Goal: Task Accomplishment & Management: Manage account settings

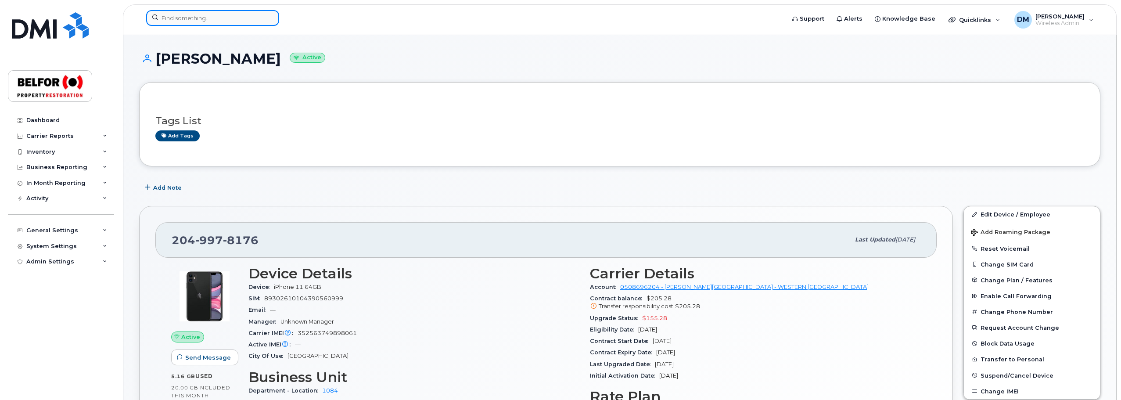
click at [176, 19] on input at bounding box center [212, 18] width 133 height 16
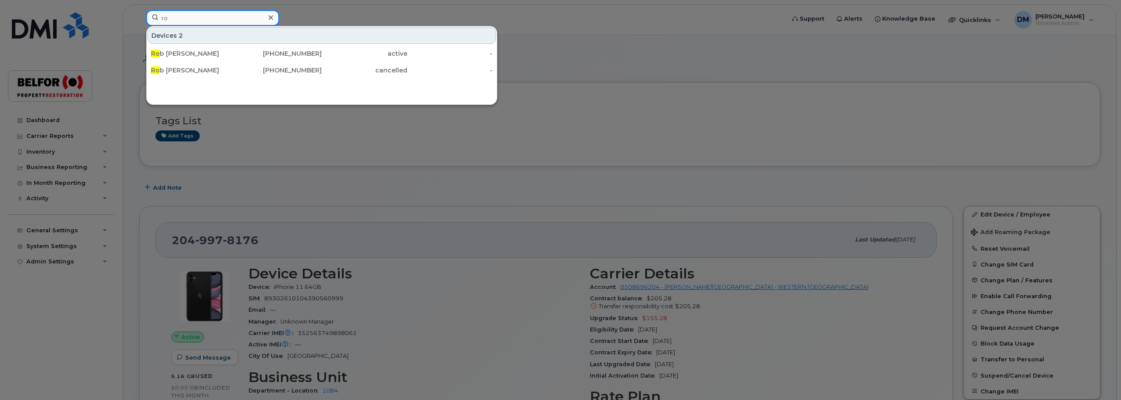
type input "r"
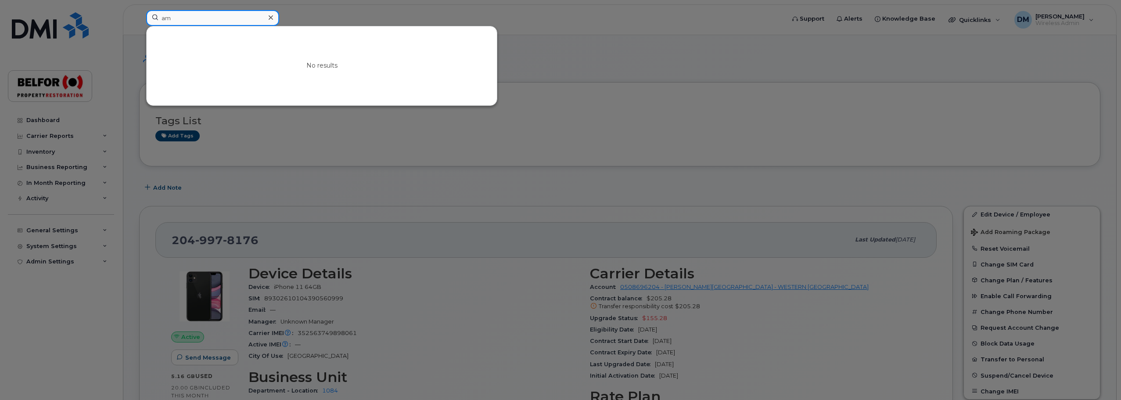
type input "a"
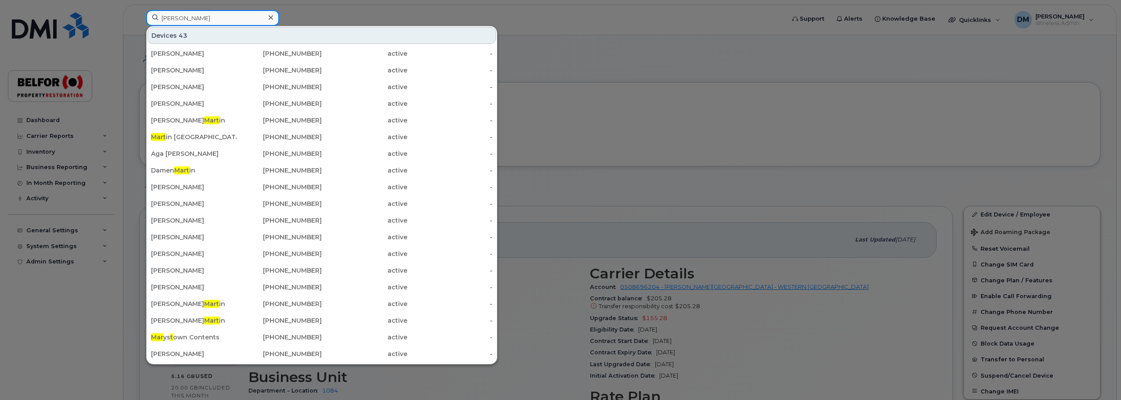
type input "martin"
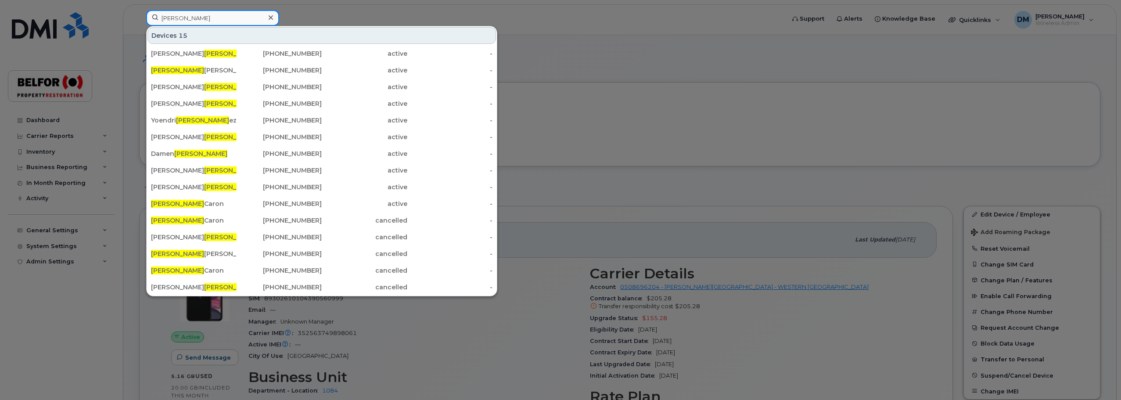
click at [175, 18] on input "martin" at bounding box center [212, 18] width 133 height 16
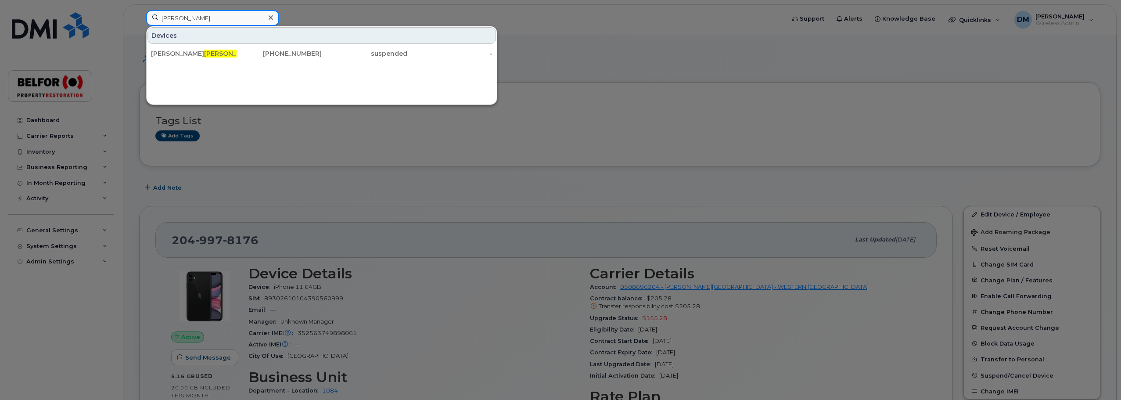
click at [176, 14] on input "unger" at bounding box center [212, 18] width 133 height 16
type input "leggo"
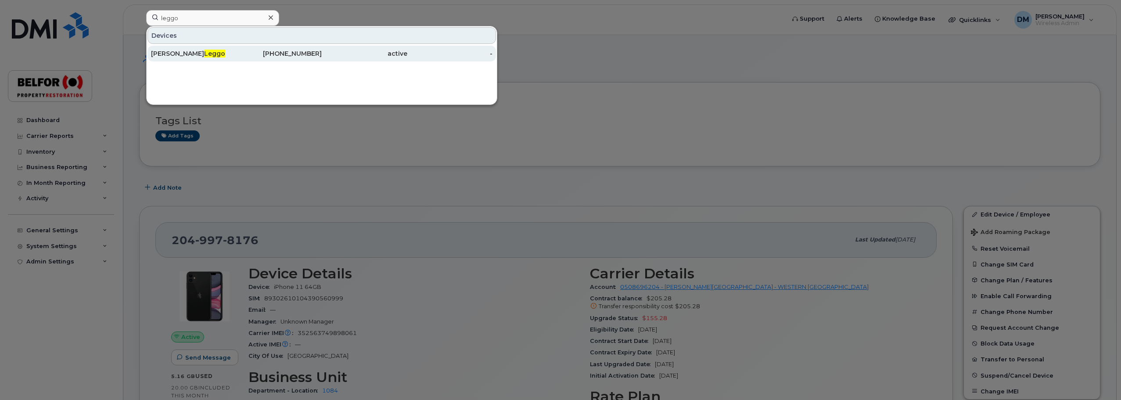
click at [219, 58] on div "Justin Leggo" at bounding box center [194, 54] width 86 height 16
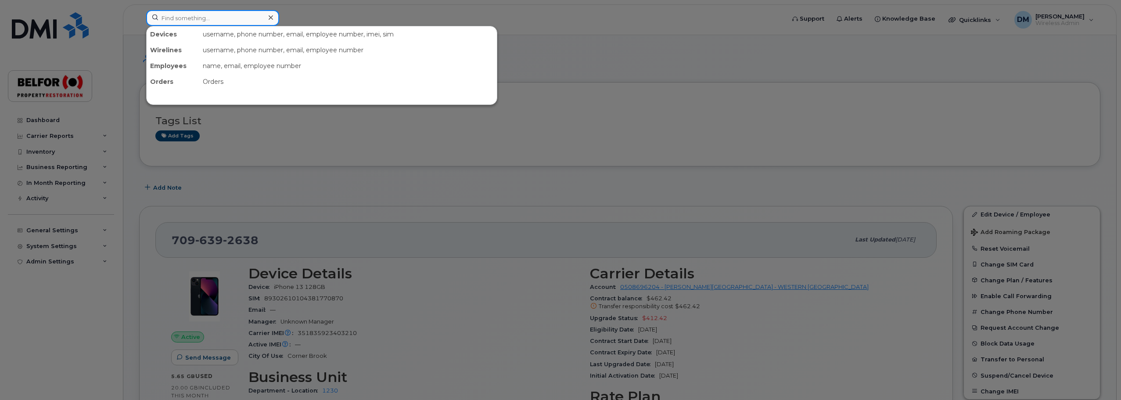
click at [176, 18] on input at bounding box center [212, 18] width 133 height 16
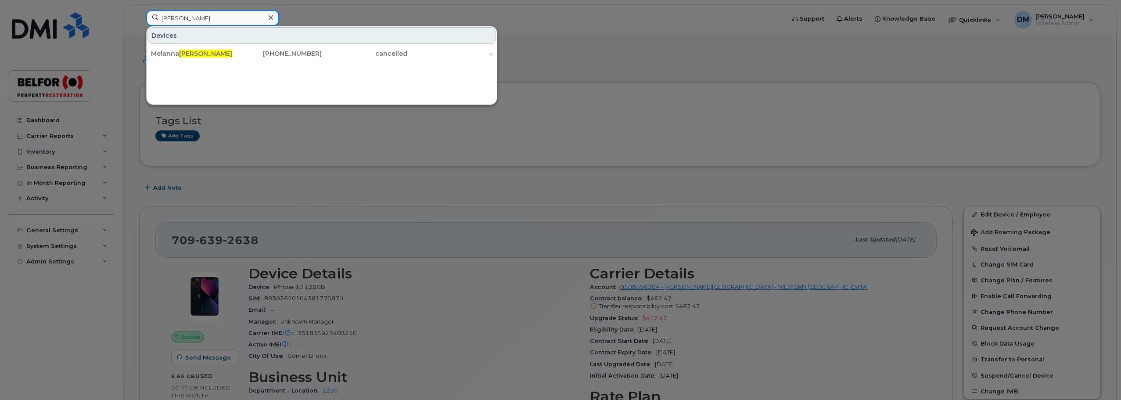
click at [175, 20] on input "donovan" at bounding box center [212, 18] width 133 height 16
click at [180, 15] on input "natasha" at bounding box center [212, 18] width 133 height 16
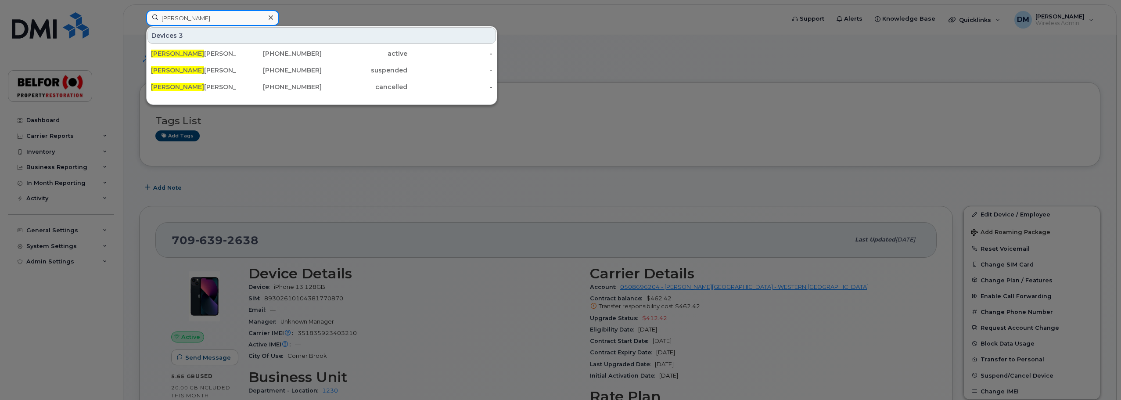
click at [178, 23] on input "thomas" at bounding box center [212, 18] width 133 height 16
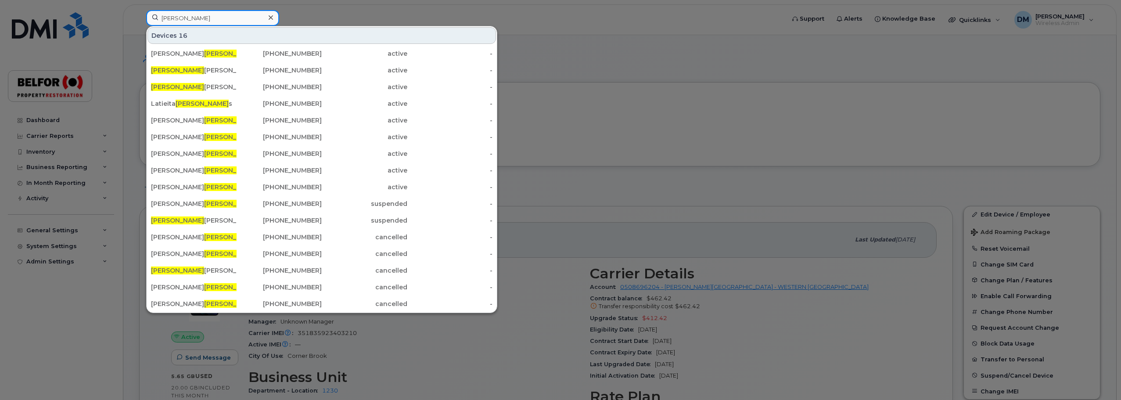
click at [169, 18] on input "william" at bounding box center [212, 18] width 133 height 16
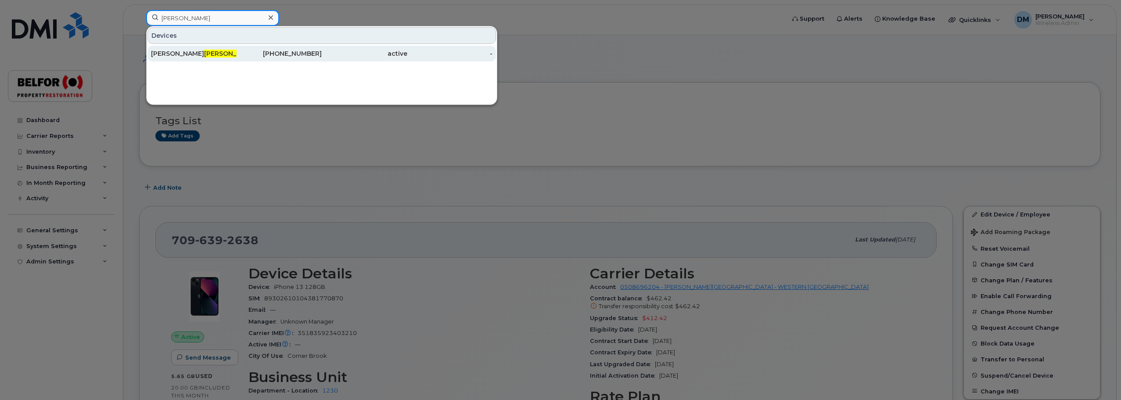
type input "elliot"
click at [185, 61] on div "Matthew Elliot t" at bounding box center [194, 54] width 86 height 16
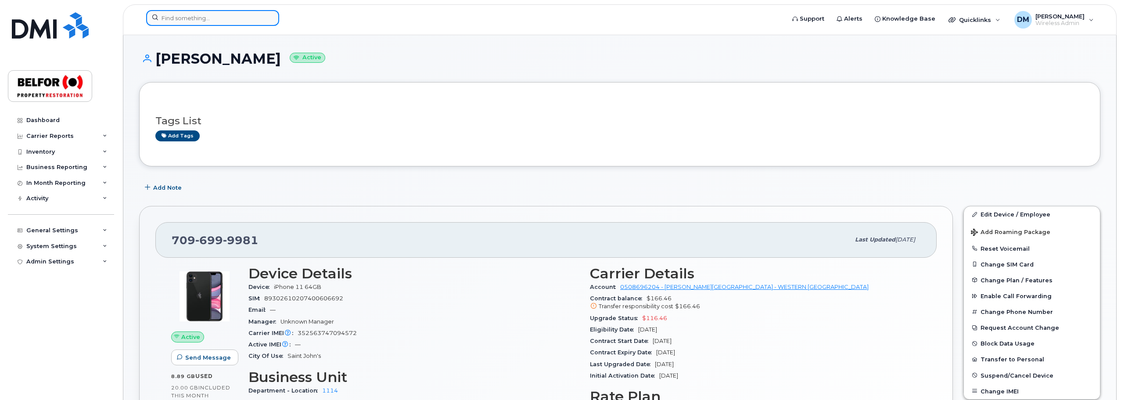
click at [175, 16] on input at bounding box center [212, 18] width 133 height 16
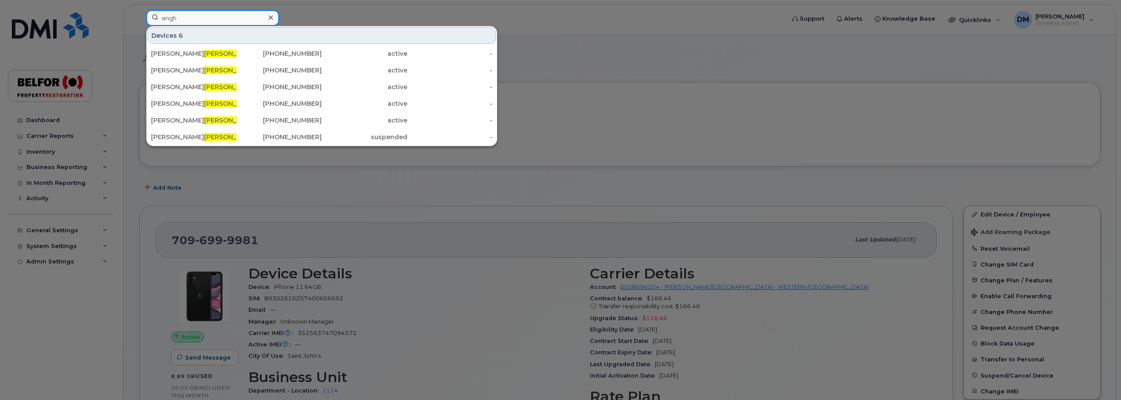
click at [170, 18] on input "singh" at bounding box center [212, 18] width 133 height 16
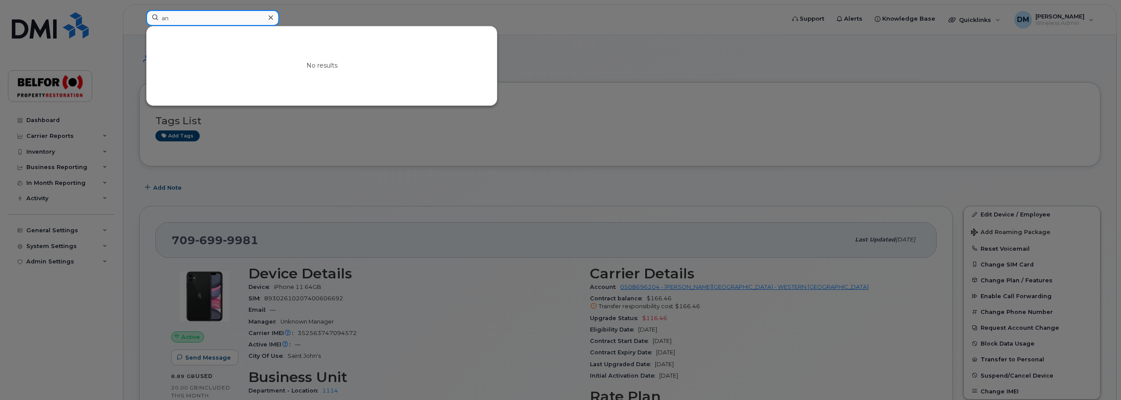
type input "a"
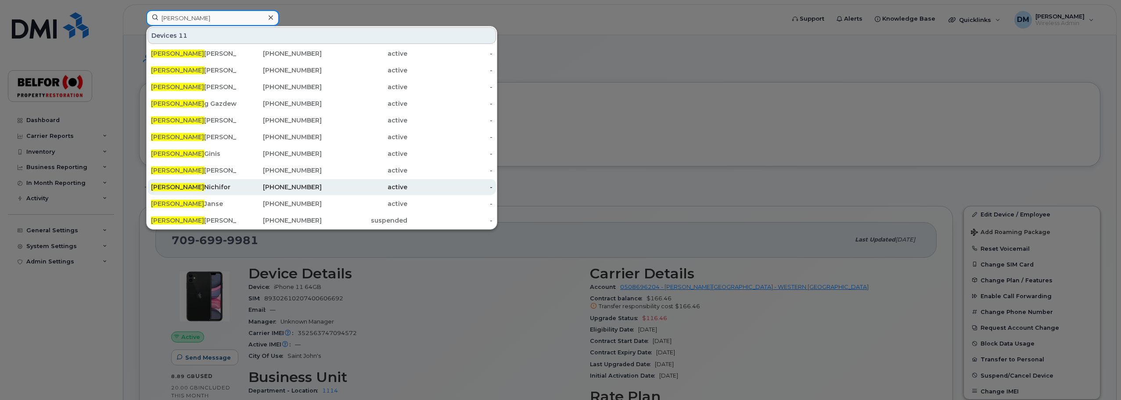
type input "greg"
click at [179, 185] on div "Greg Nichifor" at bounding box center [194, 187] width 86 height 9
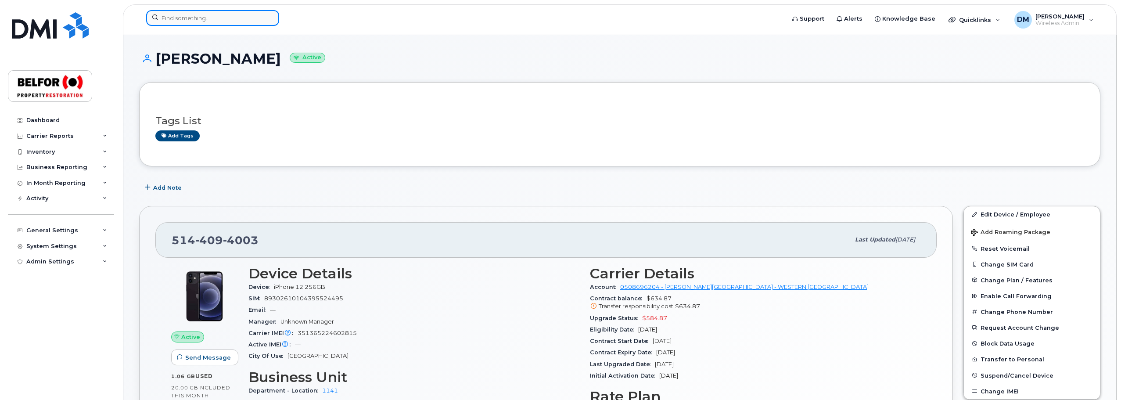
click at [187, 19] on input at bounding box center [212, 18] width 133 height 16
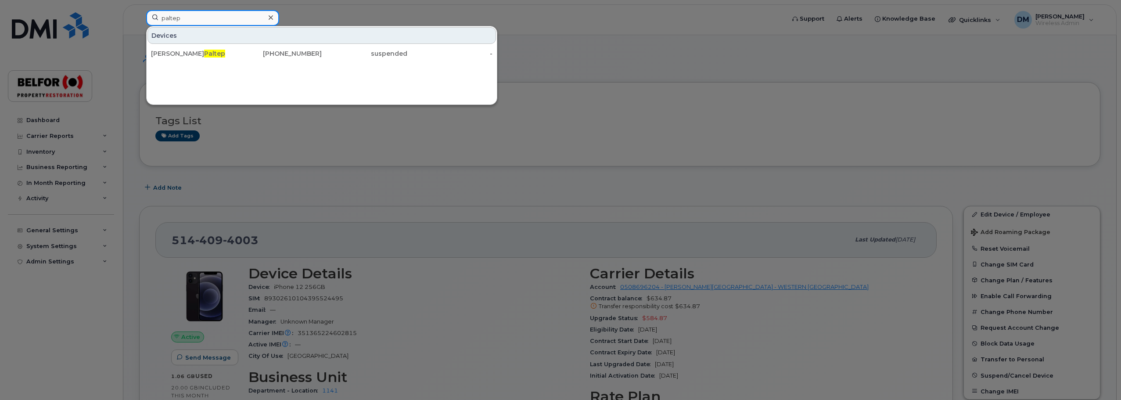
click at [177, 14] on input "paltep" at bounding box center [212, 18] width 133 height 16
click at [176, 15] on input "paltep" at bounding box center [212, 18] width 133 height 16
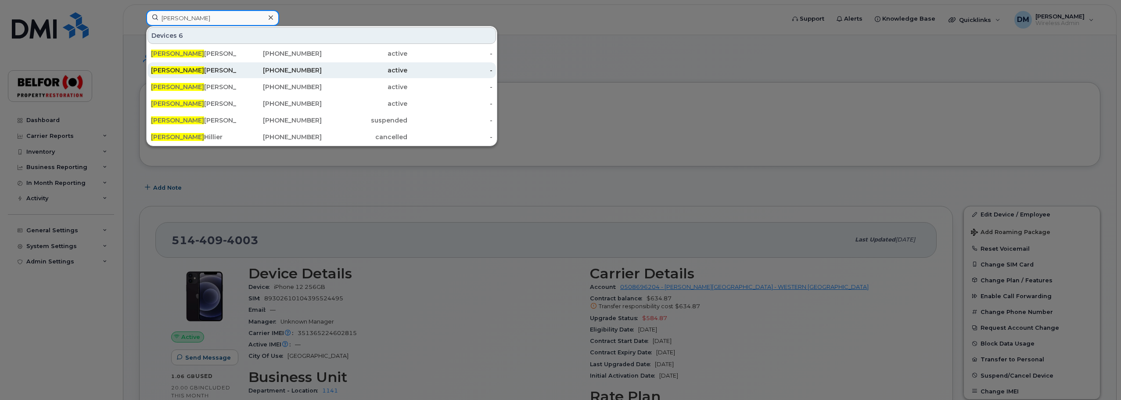
type input "trevor"
click at [189, 69] on div "Trevor Andrie" at bounding box center [194, 70] width 86 height 9
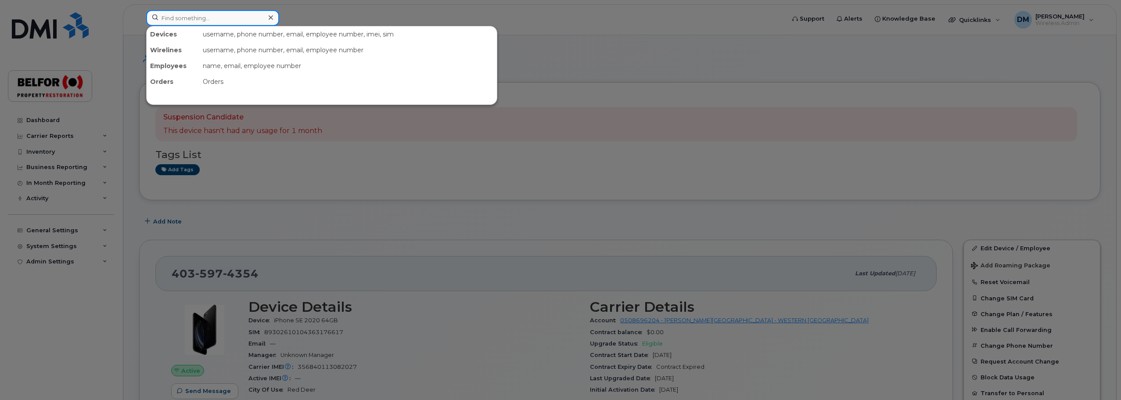
click at [176, 21] on input at bounding box center [212, 18] width 133 height 16
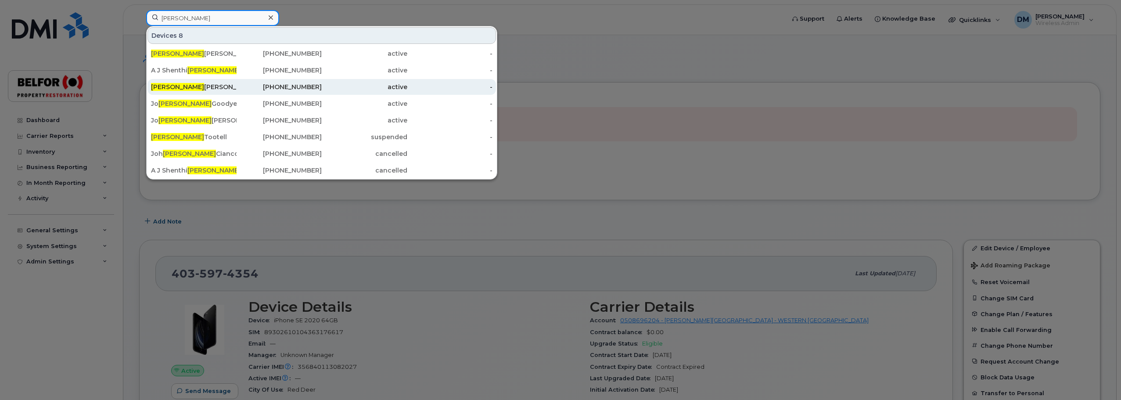
type input "nathan"
click at [185, 86] on div "Nathan Sherman" at bounding box center [194, 87] width 86 height 9
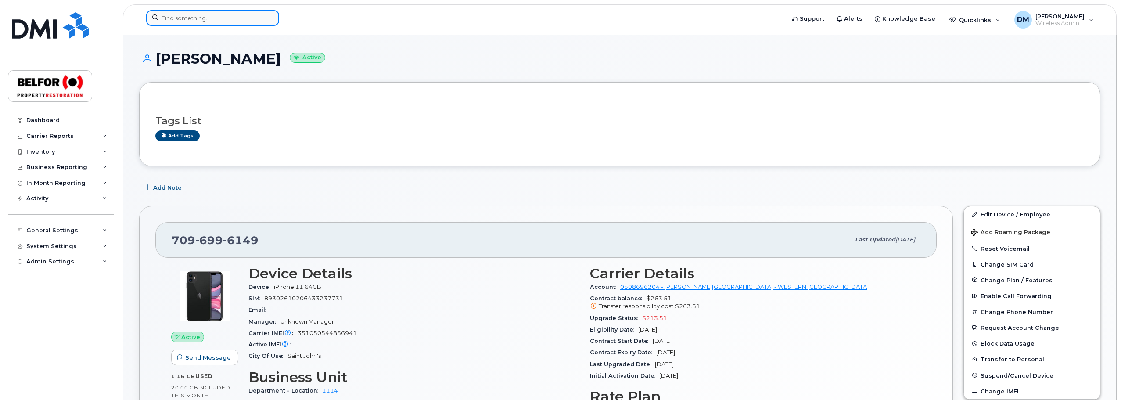
click at [188, 18] on input at bounding box center [212, 18] width 133 height 16
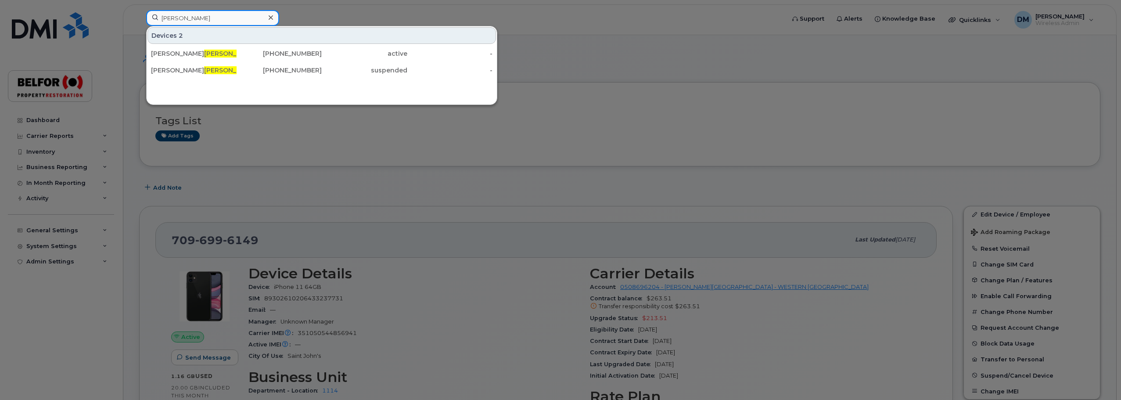
click at [169, 21] on input "savinon" at bounding box center [212, 18] width 133 height 16
click at [169, 20] on input "savinon" at bounding box center [212, 18] width 133 height 16
click at [172, 14] on input "savinon" at bounding box center [212, 18] width 133 height 16
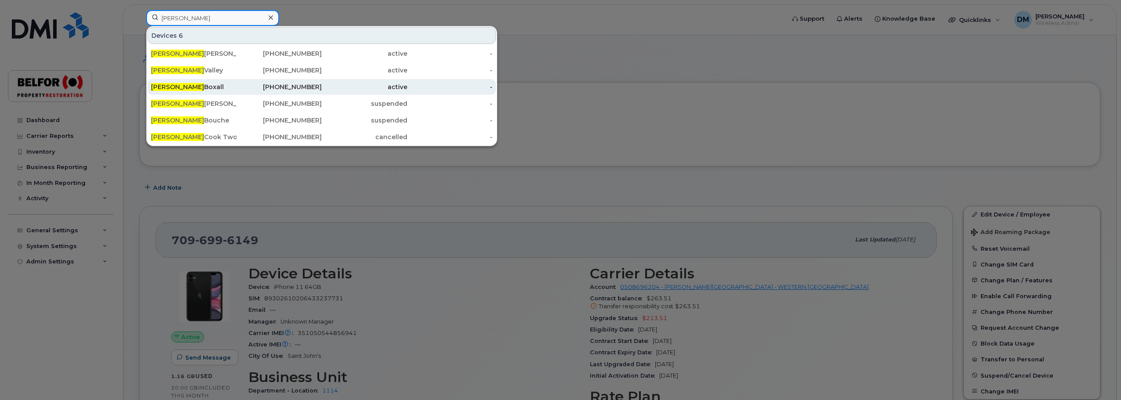
type input "jeremy"
click at [185, 87] on div "Jeremy Boxall" at bounding box center [194, 87] width 86 height 9
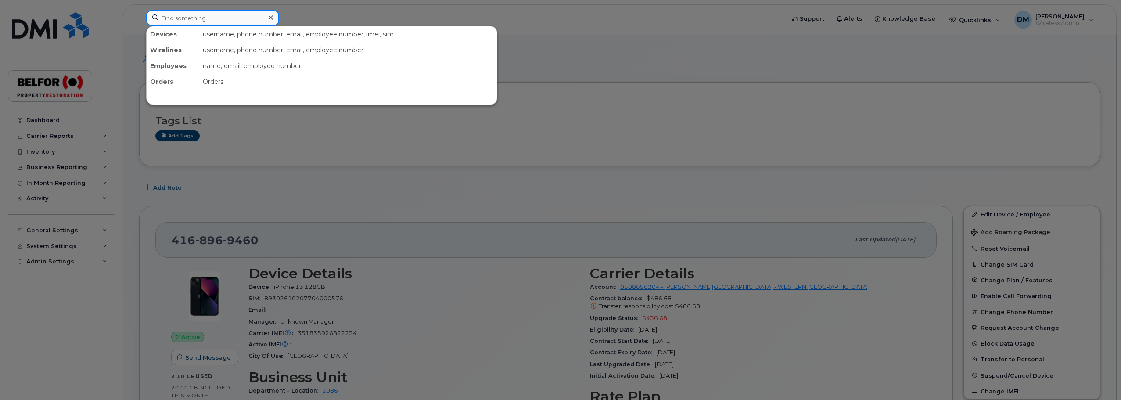
click at [197, 22] on input at bounding box center [212, 18] width 133 height 16
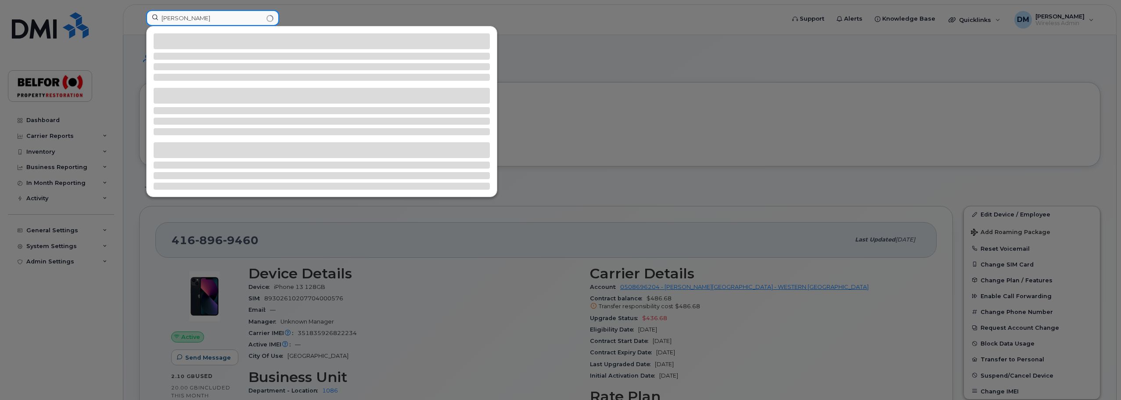
type input "[PERSON_NAME]"
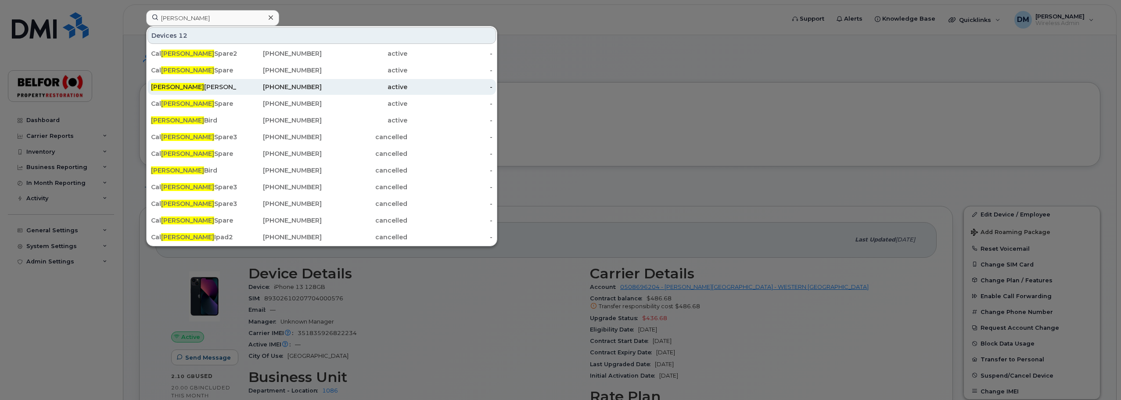
click at [178, 87] on div "[PERSON_NAME]" at bounding box center [194, 87] width 86 height 9
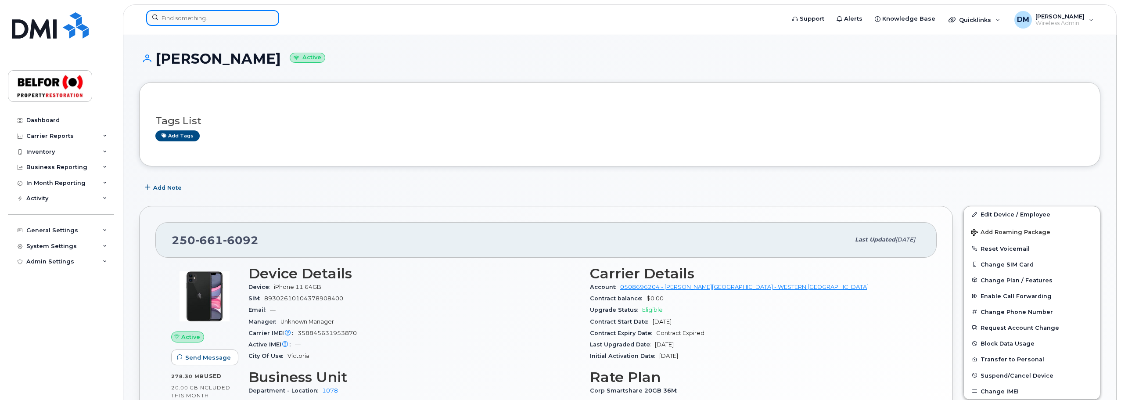
click at [178, 17] on input at bounding box center [212, 18] width 133 height 16
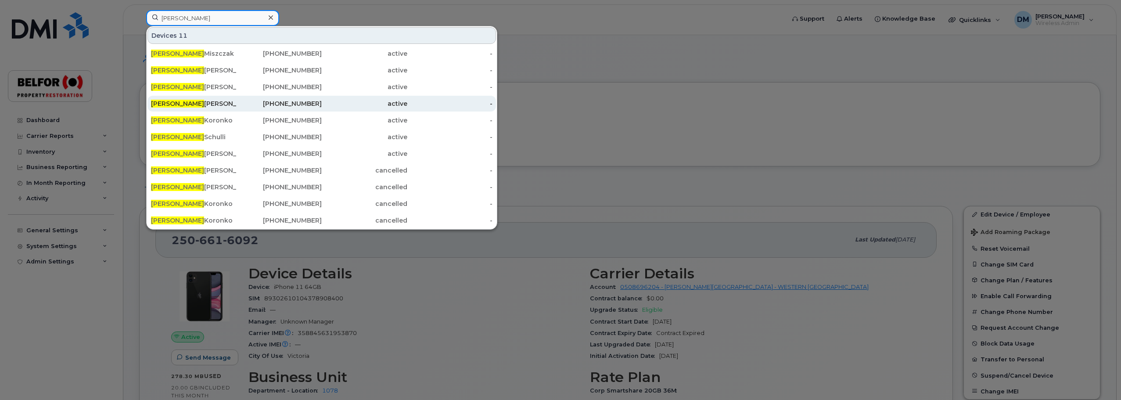
type input "[PERSON_NAME]"
click at [195, 104] on div "Jeff rey Lavigne" at bounding box center [194, 103] width 86 height 9
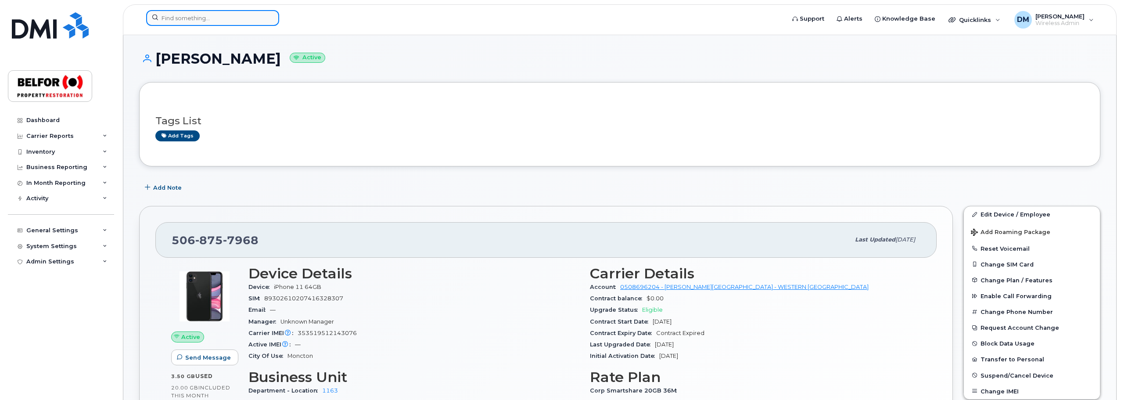
click at [179, 22] on input at bounding box center [212, 18] width 133 height 16
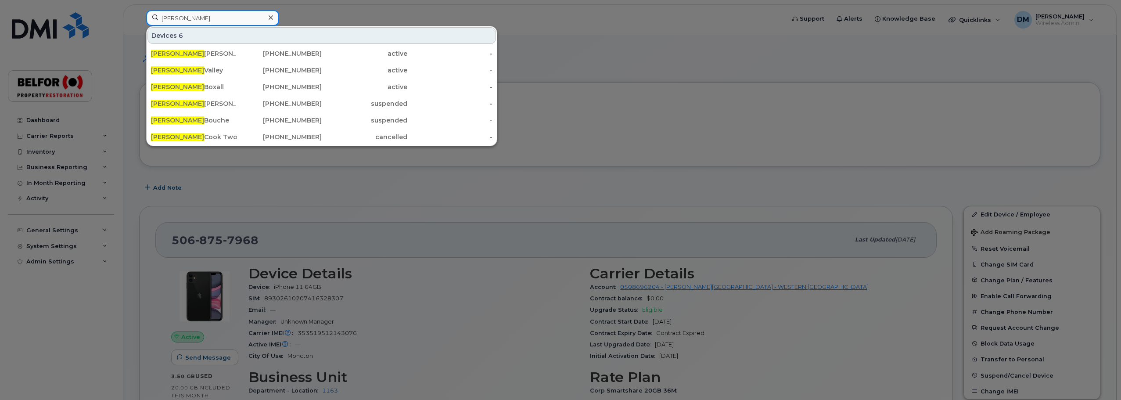
click at [177, 20] on input "jeremy" at bounding box center [212, 18] width 133 height 16
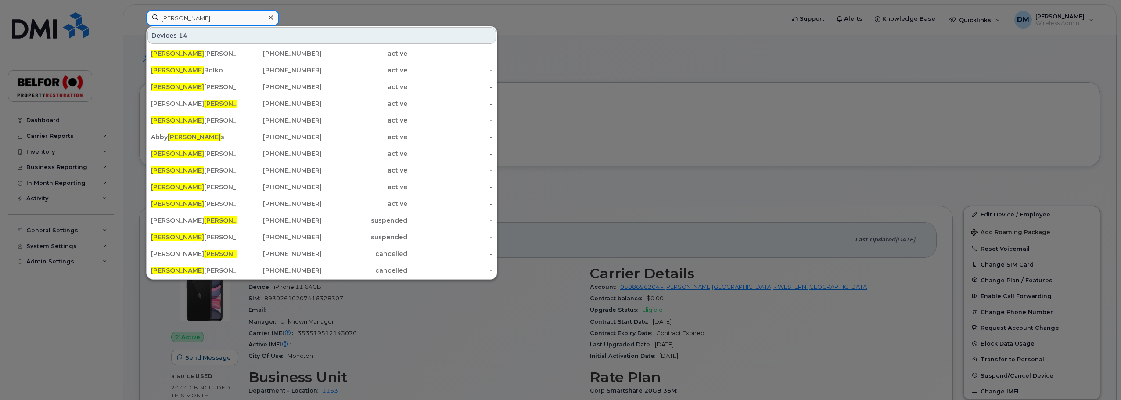
click at [168, 18] on input "robert" at bounding box center [212, 18] width 133 height 16
click at [169, 18] on input "robert" at bounding box center [212, 18] width 133 height 16
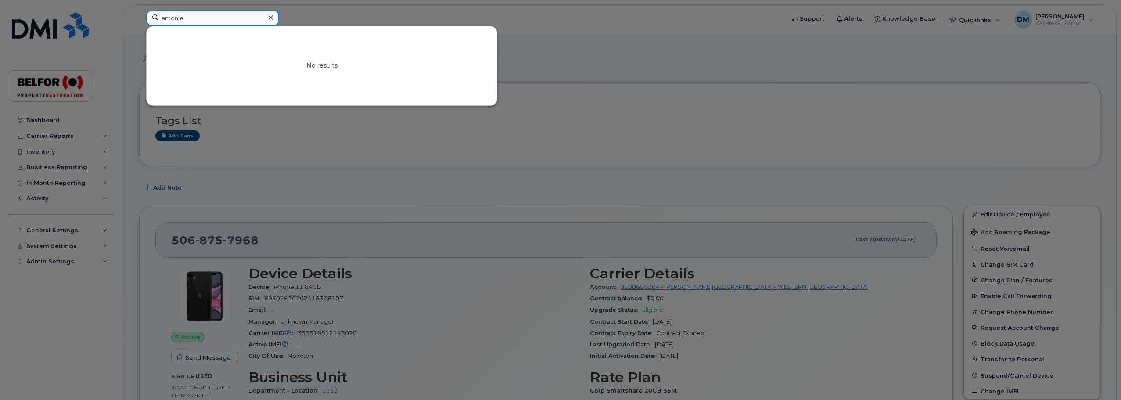
click at [176, 19] on input "antonie" at bounding box center [212, 18] width 133 height 16
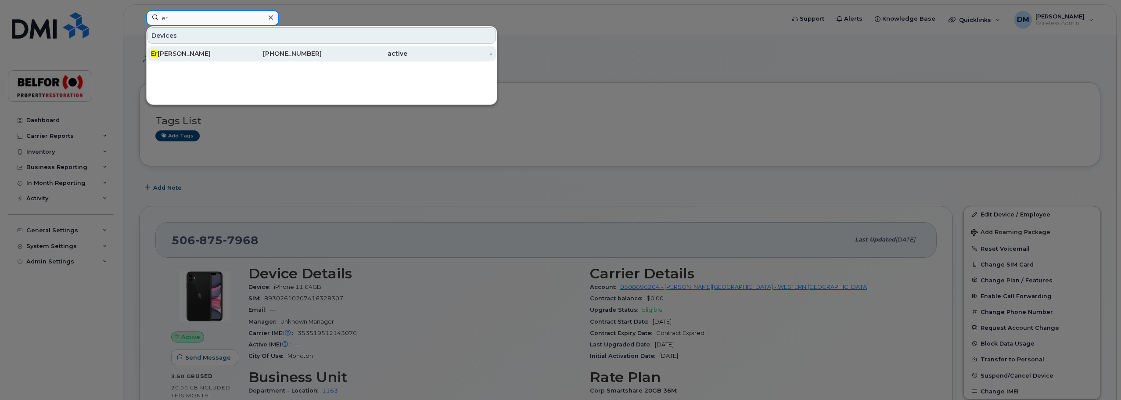
type input "e"
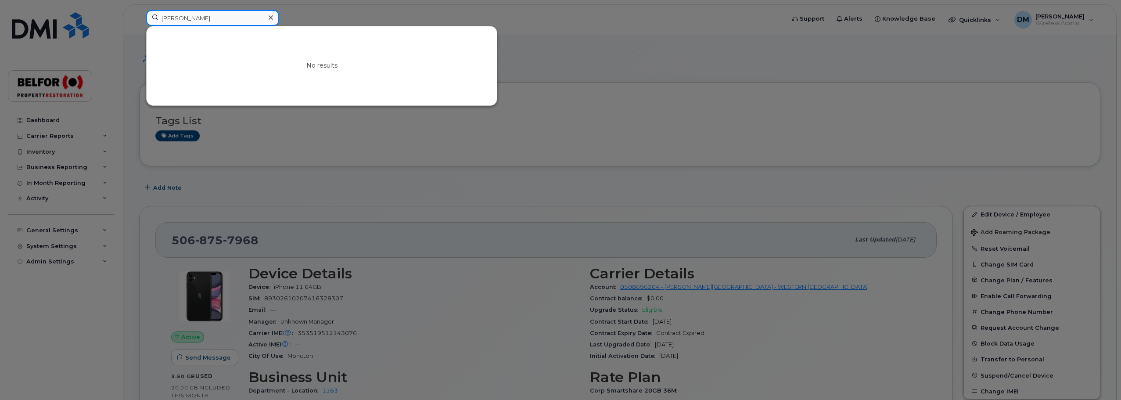
click at [169, 17] on input "vasquez" at bounding box center [212, 18] width 133 height 16
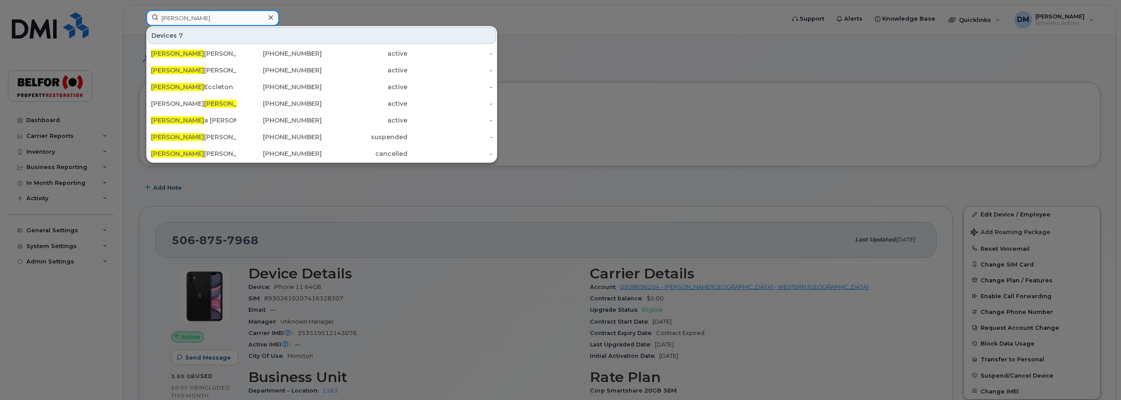
click at [170, 19] on input "daniel" at bounding box center [212, 18] width 133 height 16
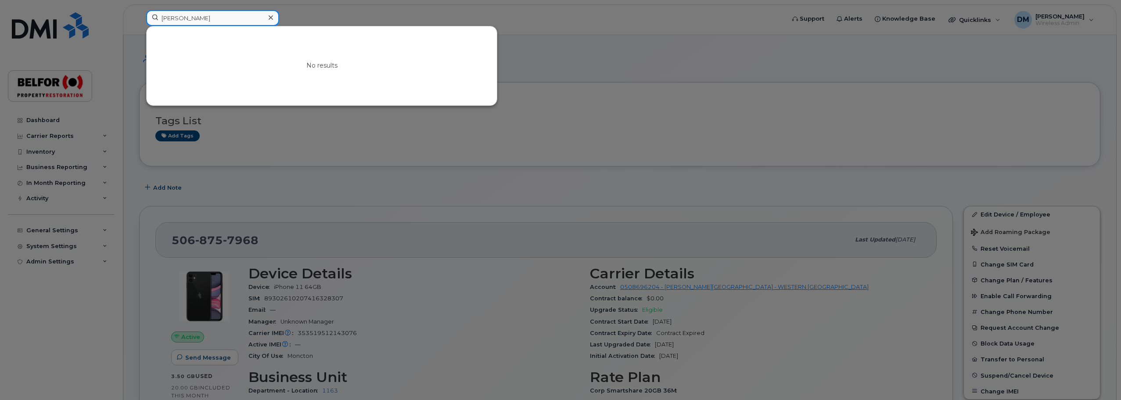
click at [175, 20] on input "chaulk" at bounding box center [212, 18] width 133 height 16
click at [174, 19] on input "chaulk" at bounding box center [212, 18] width 133 height 16
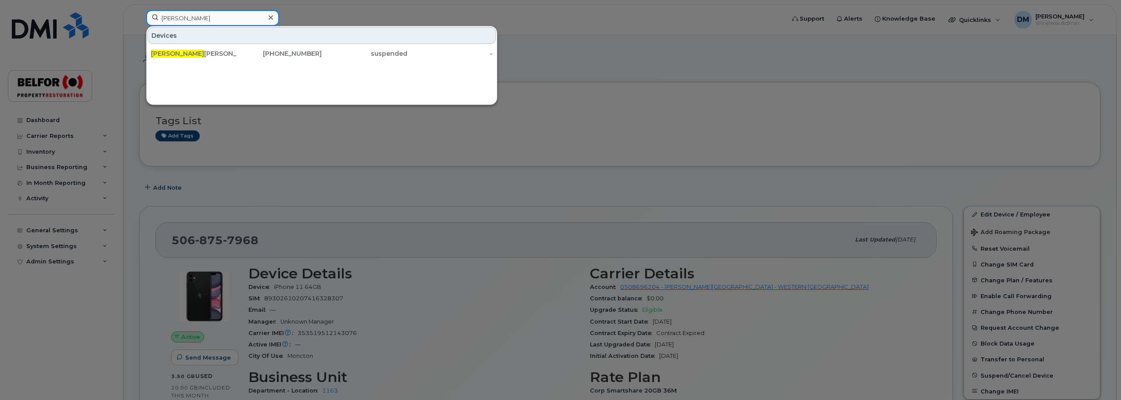
click at [173, 18] on input "clinton" at bounding box center [212, 18] width 133 height 16
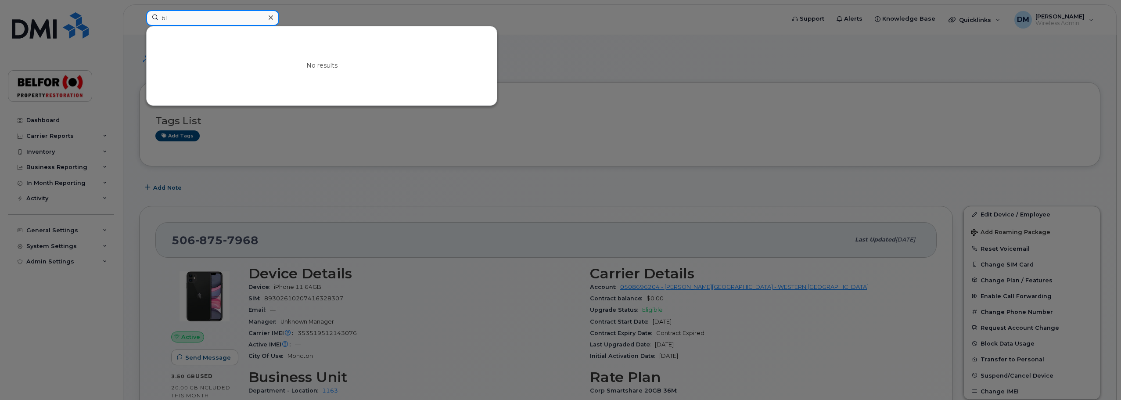
type input "b"
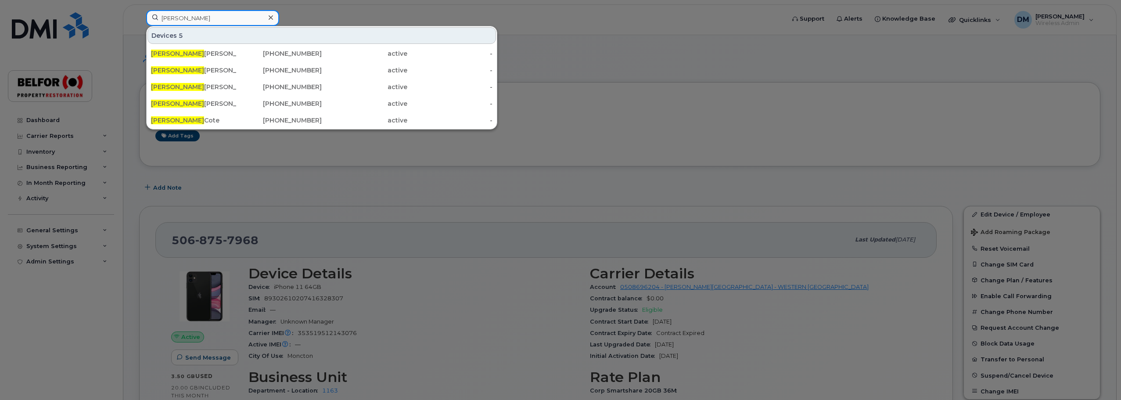
click at [173, 19] on input "stephen" at bounding box center [212, 18] width 133 height 16
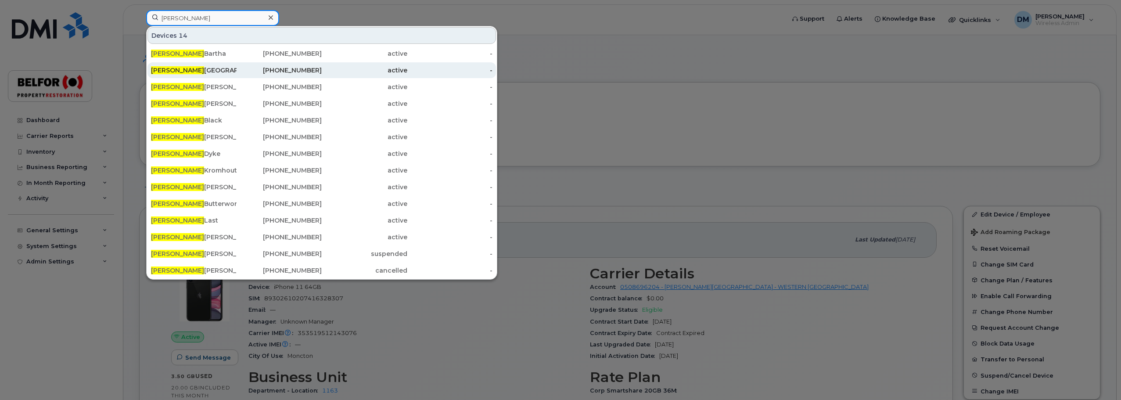
type input "jason"
click at [182, 72] on div "Jason Birmingham" at bounding box center [194, 70] width 86 height 9
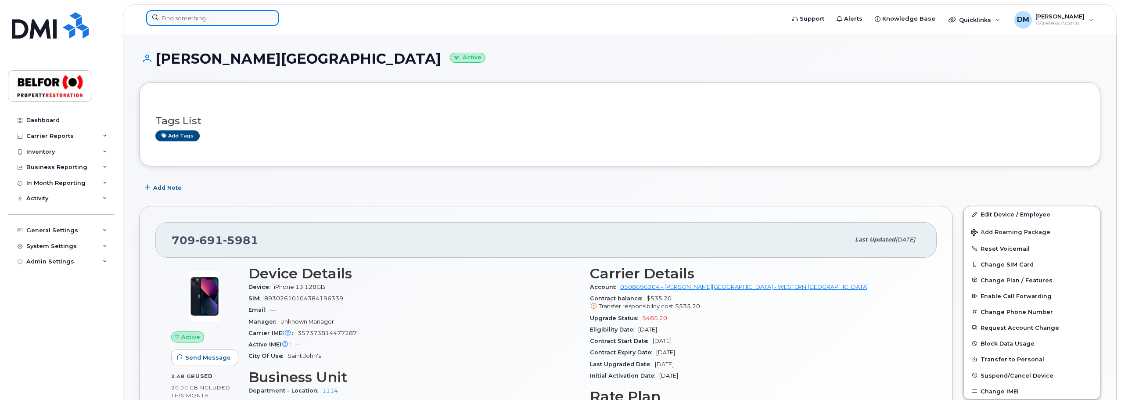
click at [171, 20] on input at bounding box center [212, 18] width 133 height 16
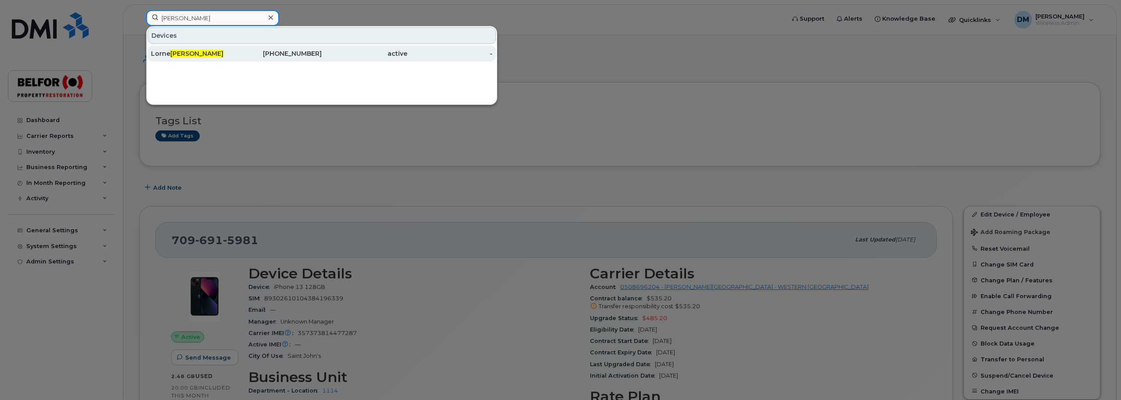
type input "mercer"
click at [185, 51] on span "Mercer" at bounding box center [196, 54] width 53 height 8
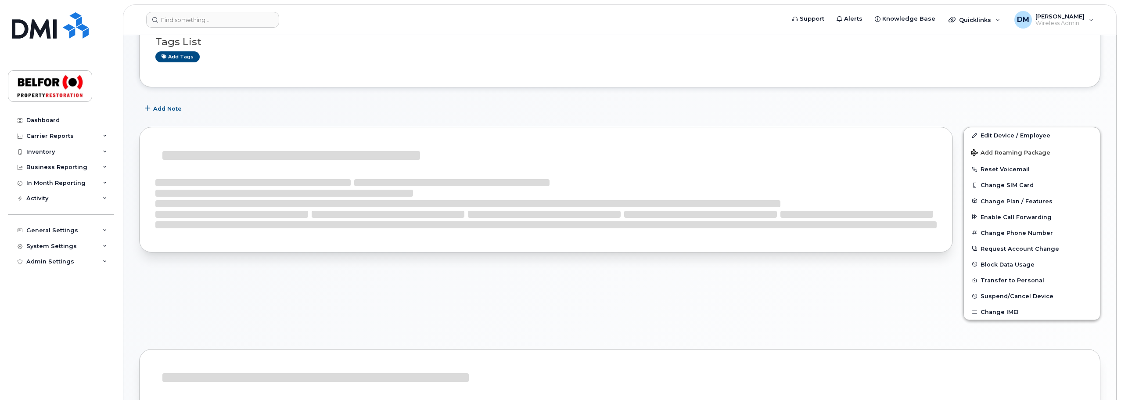
scroll to position [88, 0]
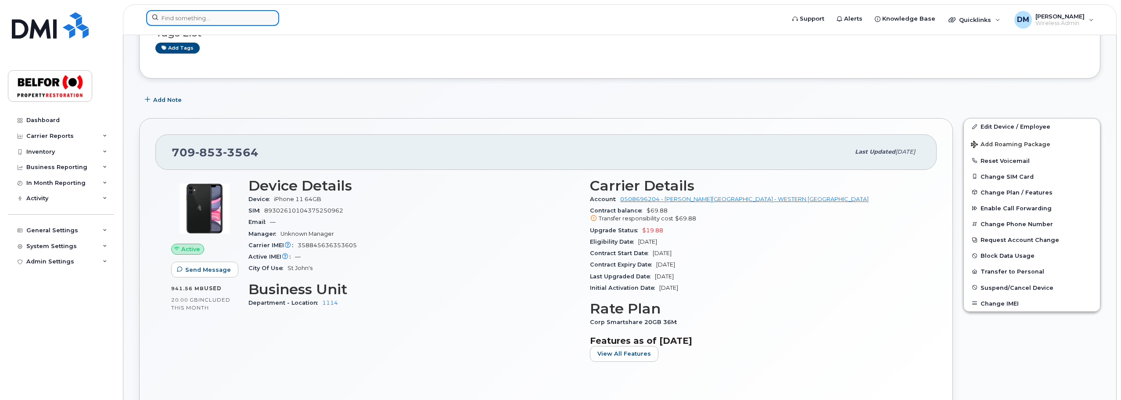
click at [206, 13] on input at bounding box center [212, 18] width 133 height 16
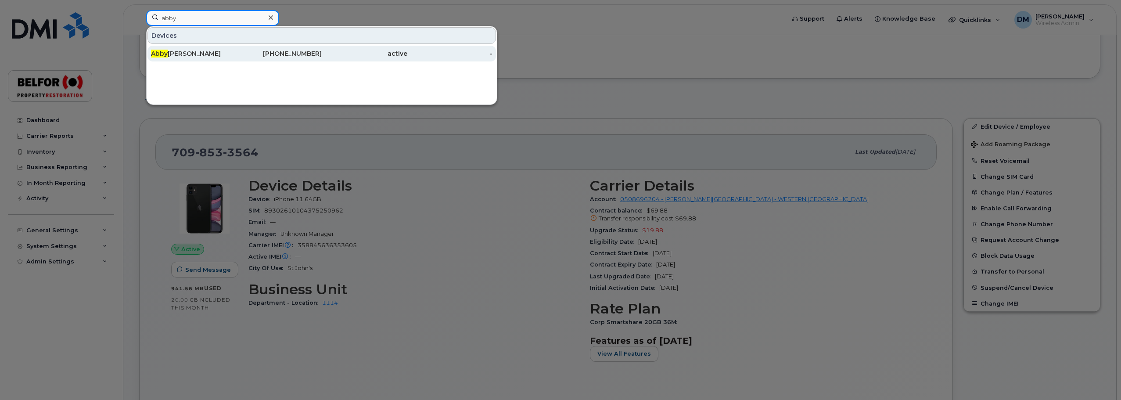
type input "abby"
click at [194, 55] on div "[PERSON_NAME]" at bounding box center [194, 53] width 86 height 9
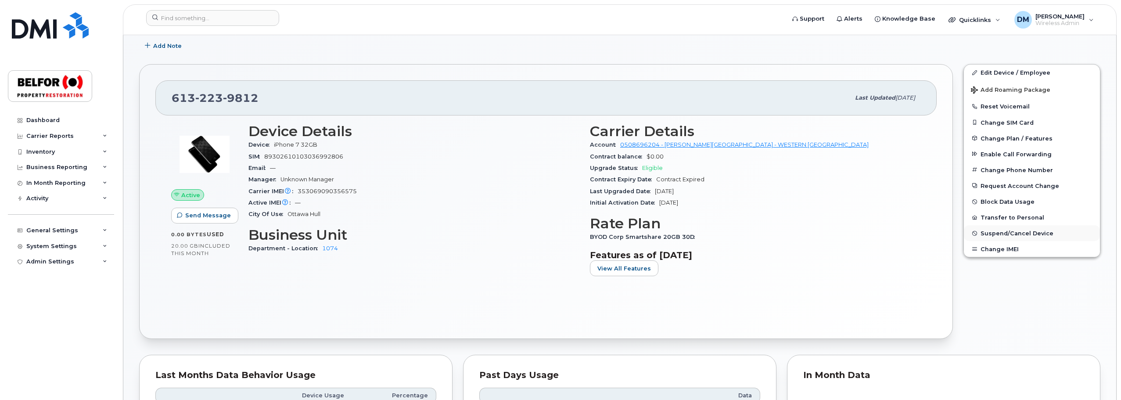
scroll to position [263, 0]
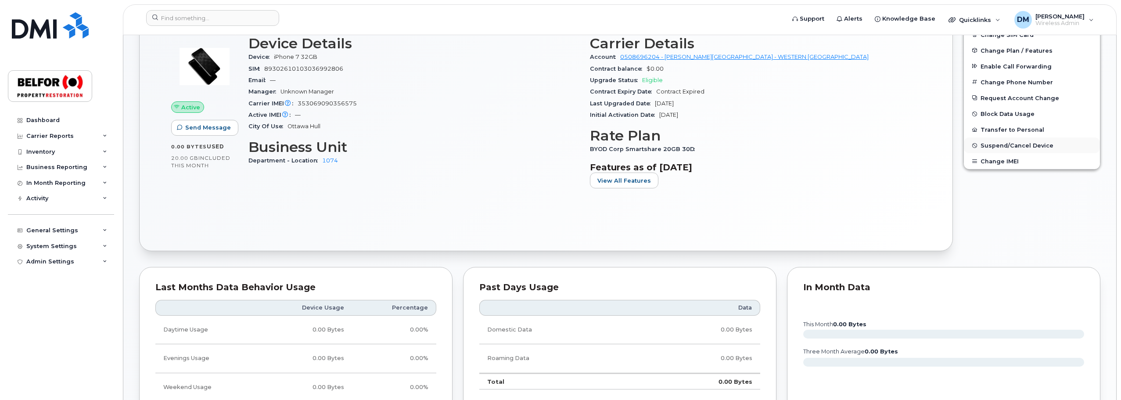
click at [1004, 144] on span "Suspend/Cancel Device" at bounding box center [1017, 145] width 73 height 7
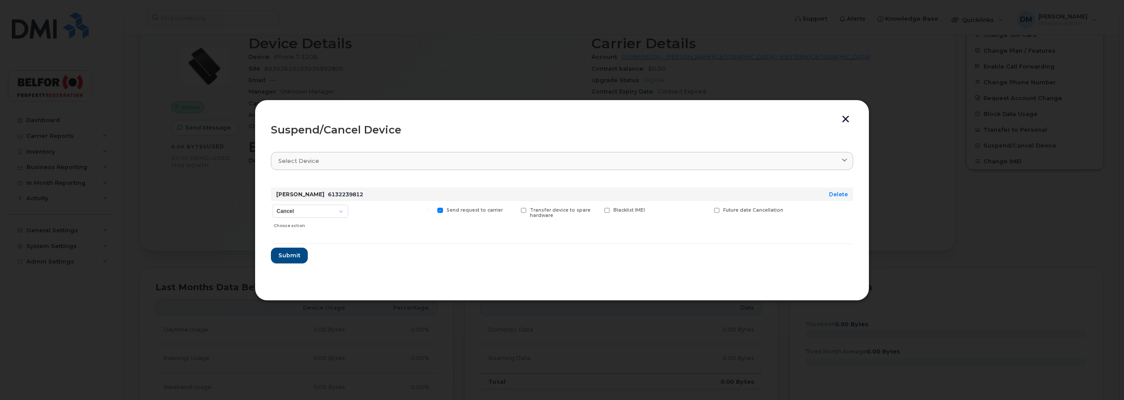
click at [845, 118] on button "button" at bounding box center [845, 119] width 13 height 9
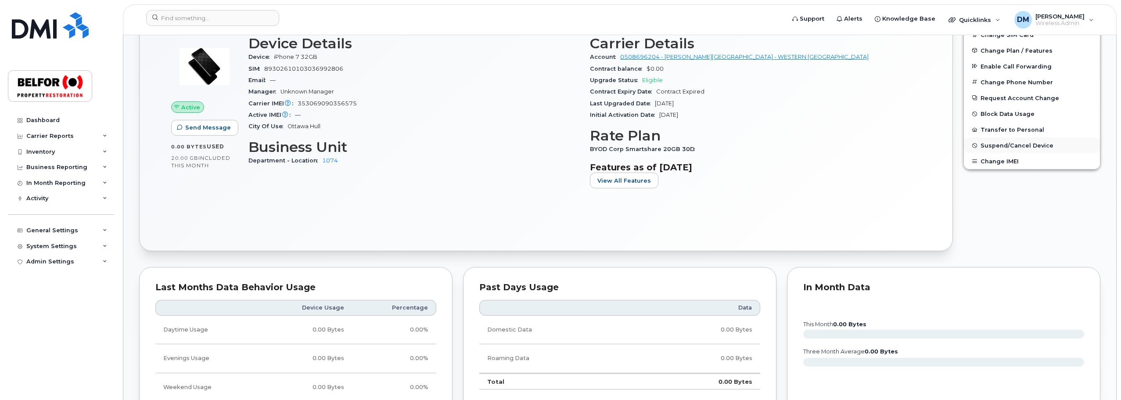
click at [1001, 144] on span "Suspend/Cancel Device" at bounding box center [1017, 145] width 73 height 7
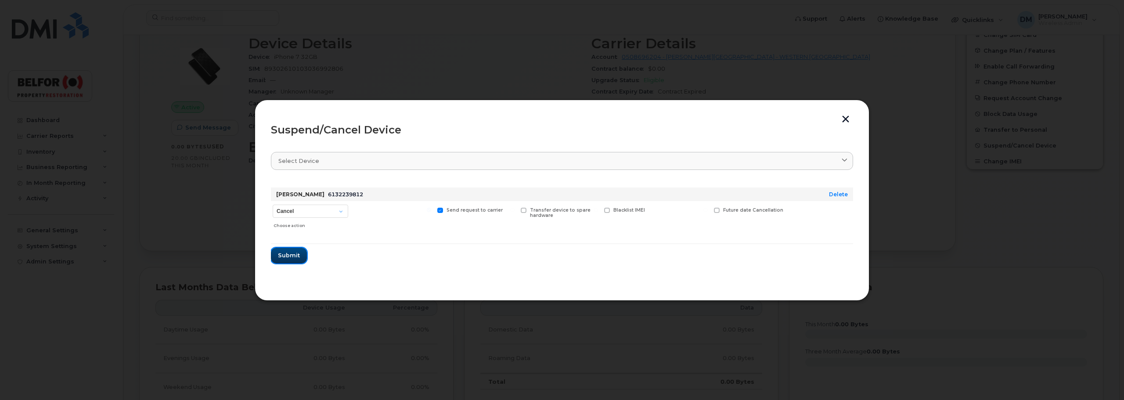
click at [284, 259] on span "Submit" at bounding box center [289, 255] width 22 height 8
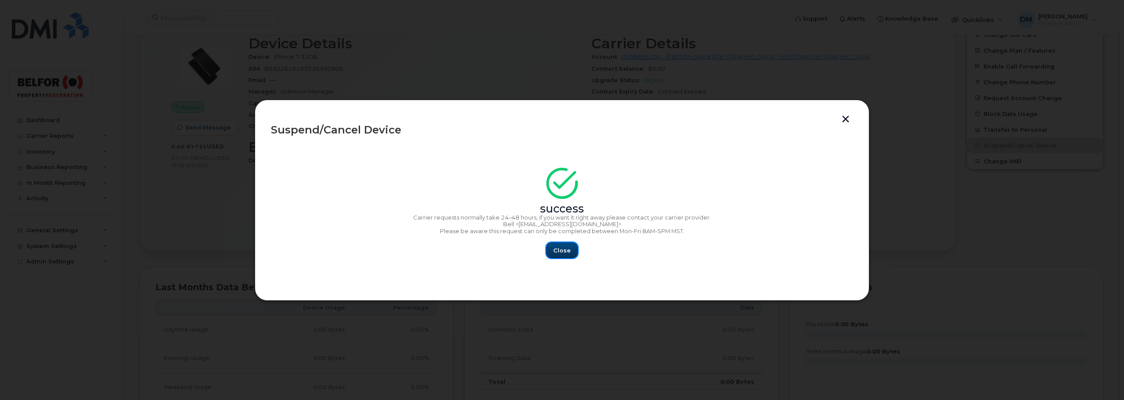
click at [558, 249] on span "Close" at bounding box center [562, 250] width 18 height 8
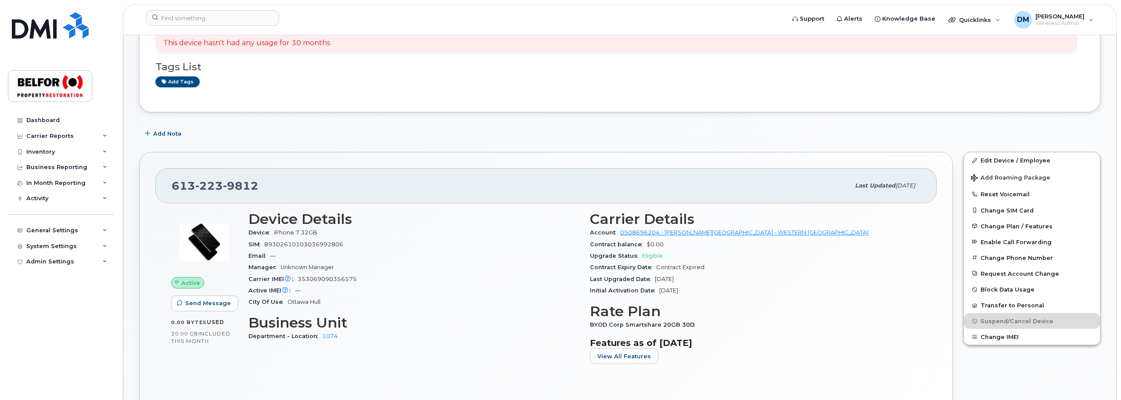
scroll to position [0, 0]
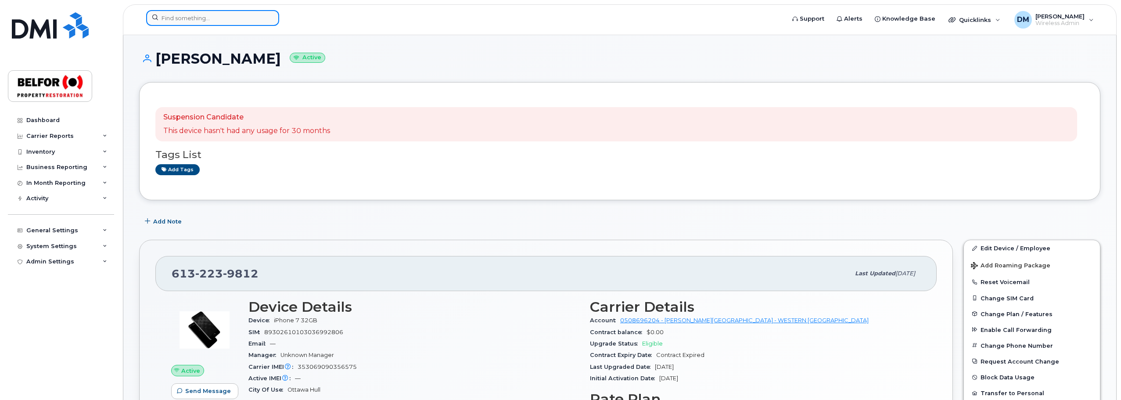
click at [180, 14] on input at bounding box center [212, 18] width 133 height 16
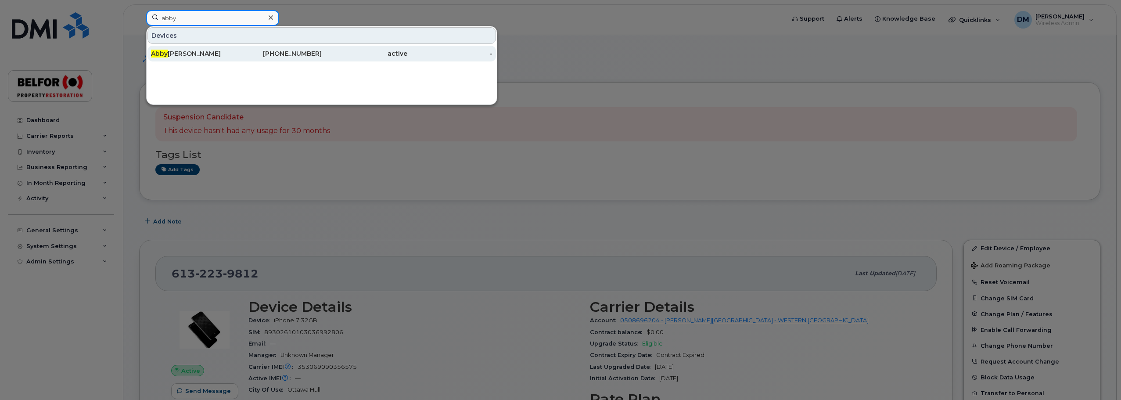
type input "abby"
click at [180, 52] on div "Abby Roberts" at bounding box center [194, 53] width 86 height 9
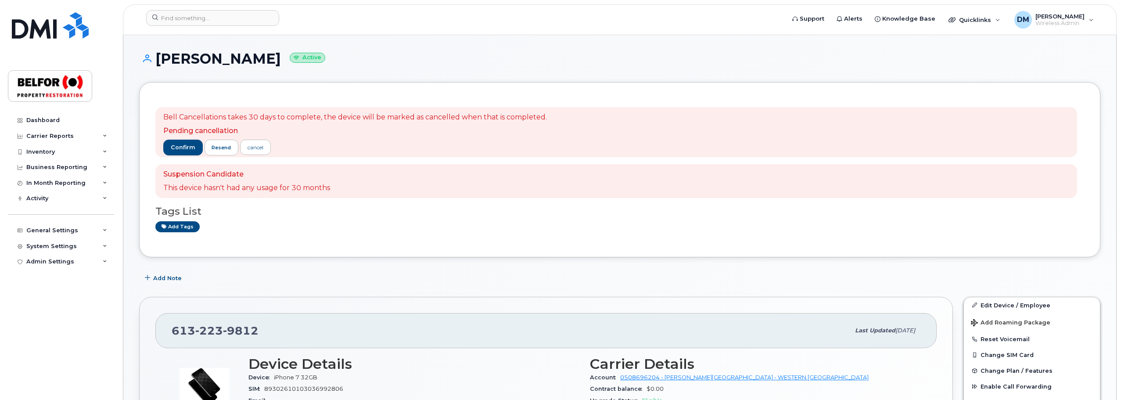
click at [451, 150] on div "confirm resend cancel" at bounding box center [355, 148] width 384 height 16
click at [169, 146] on button "confirm" at bounding box center [183, 148] width 40 height 16
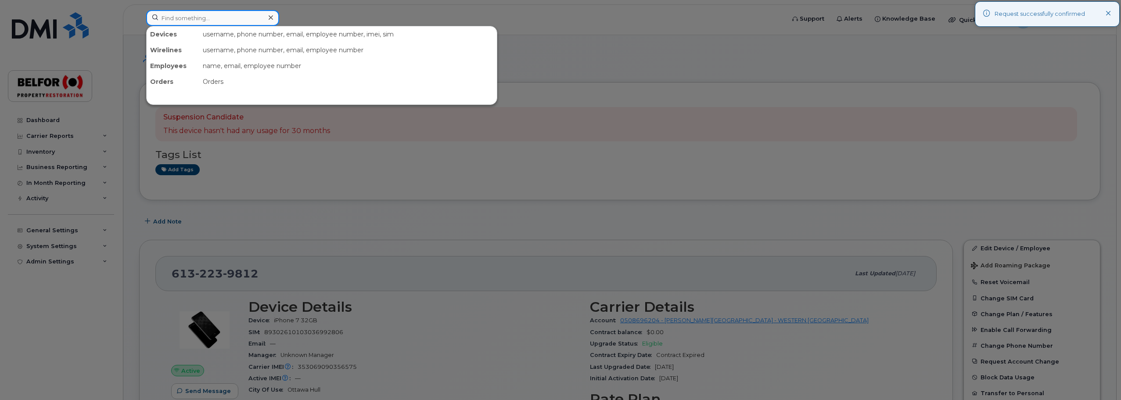
click at [173, 17] on input at bounding box center [212, 18] width 133 height 16
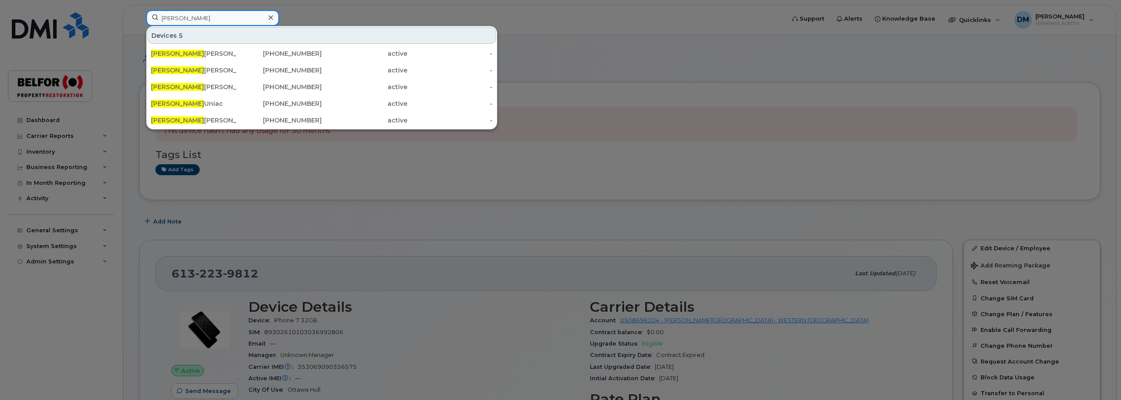
type input "tom"
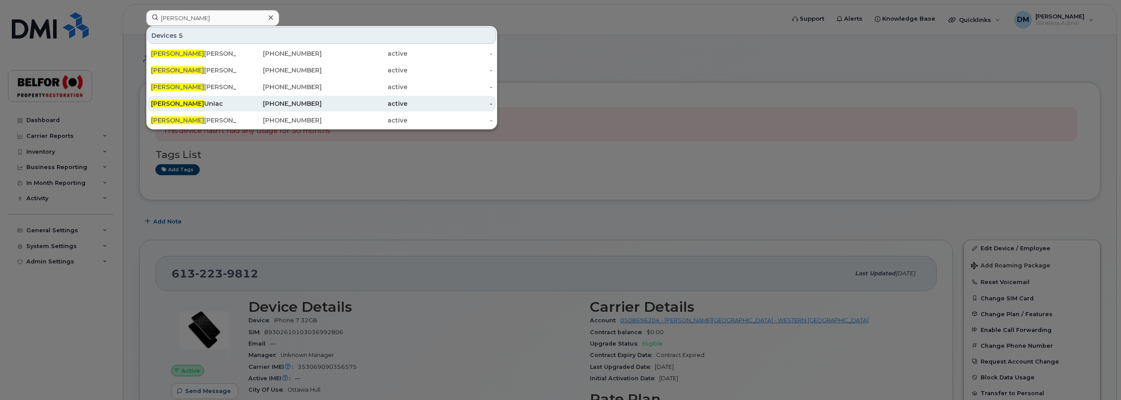
click at [188, 102] on div "Tom Uniac" at bounding box center [194, 103] width 86 height 9
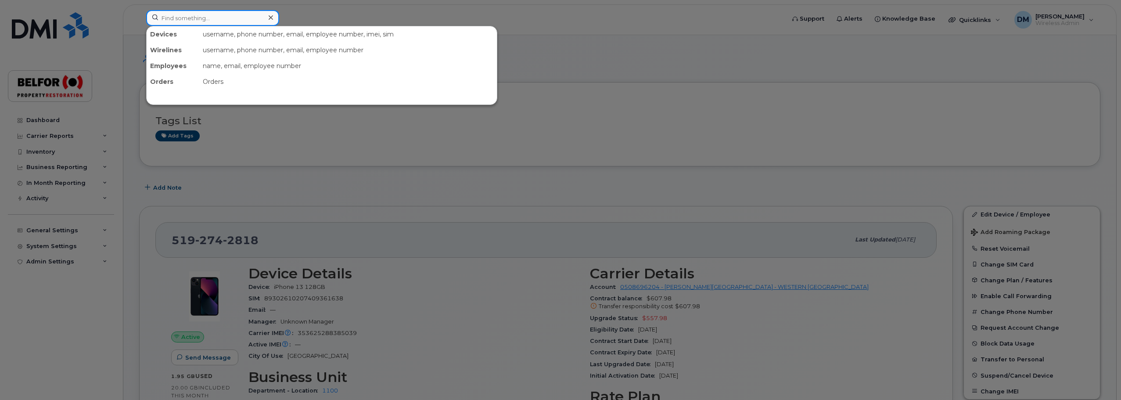
click at [165, 22] on input at bounding box center [212, 18] width 133 height 16
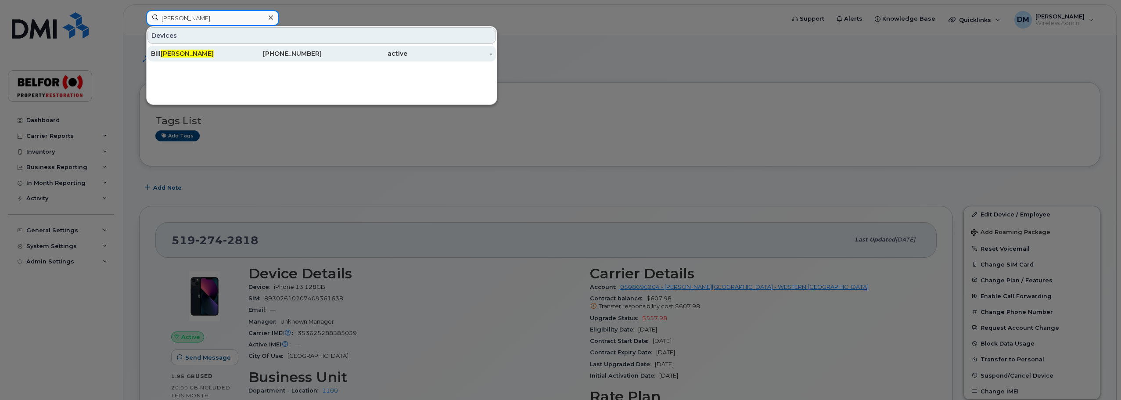
type input "wildman"
click at [220, 54] on div "Bill Wildman" at bounding box center [194, 53] width 86 height 9
